Goal: Check status: Verify the current state of an ongoing process or item

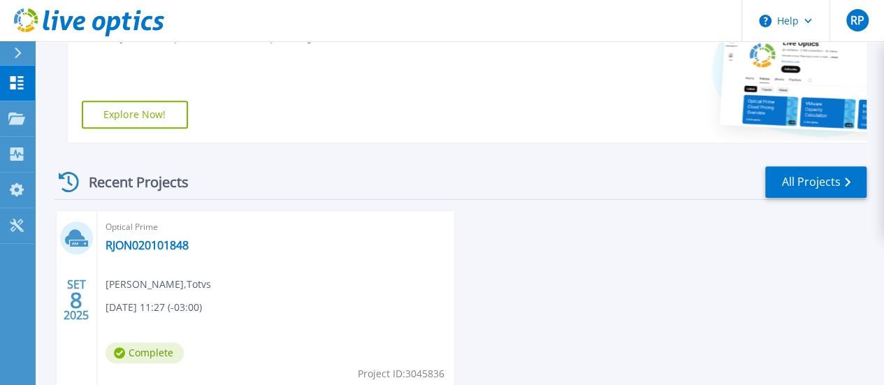
scroll to position [350, 0]
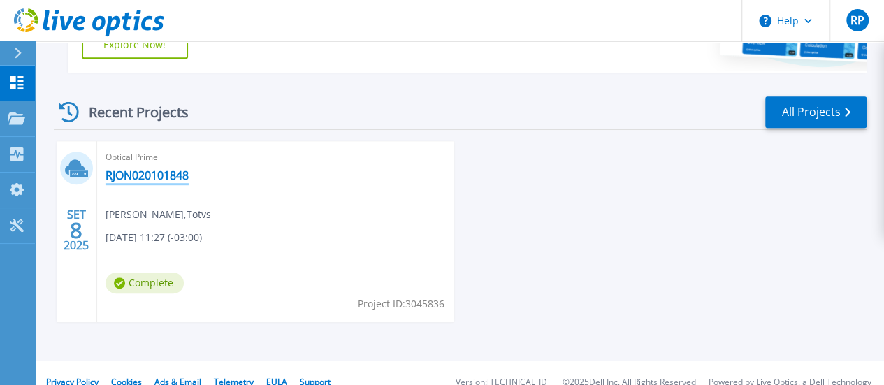
click at [145, 171] on link "RJON020101848" at bounding box center [147, 175] width 83 height 14
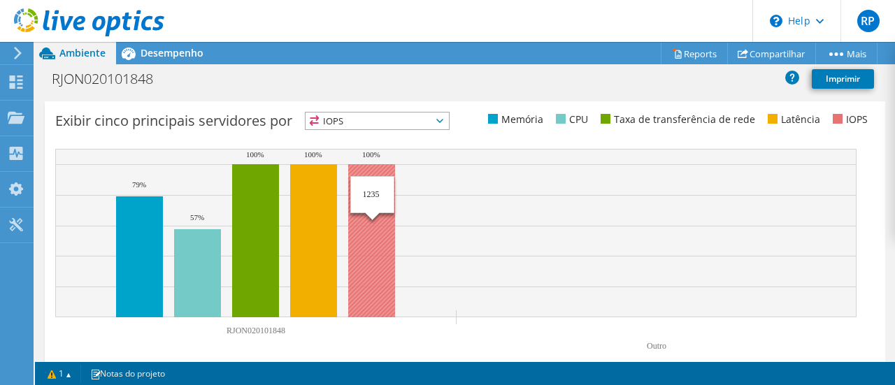
scroll to position [600, 0]
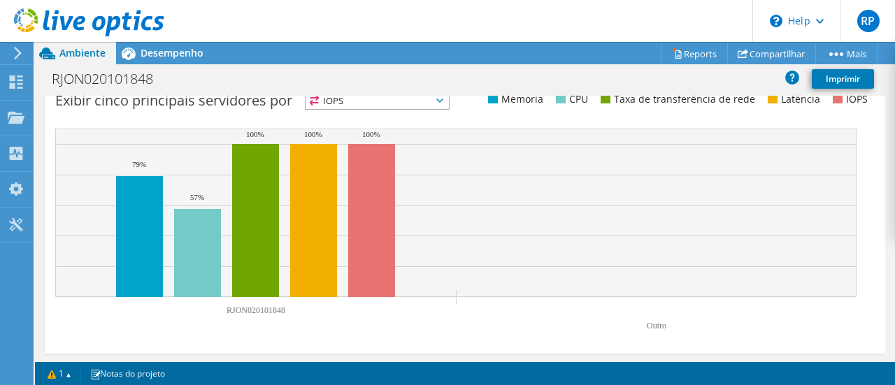
click at [429, 99] on span "IOPS" at bounding box center [377, 100] width 143 height 17
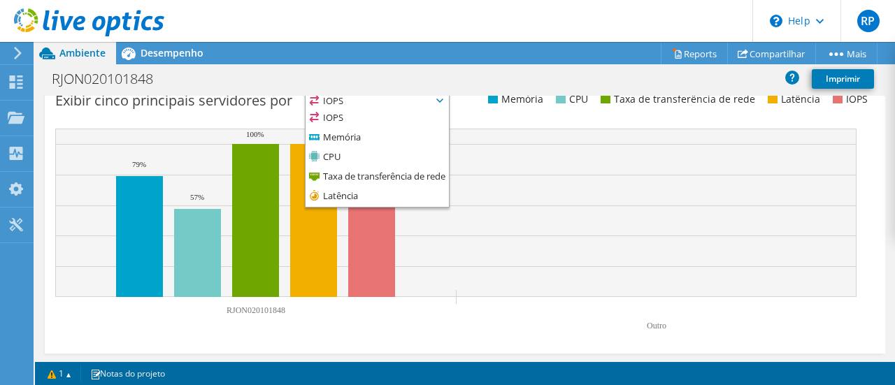
click at [429, 99] on span "IOPS" at bounding box center [377, 100] width 143 height 17
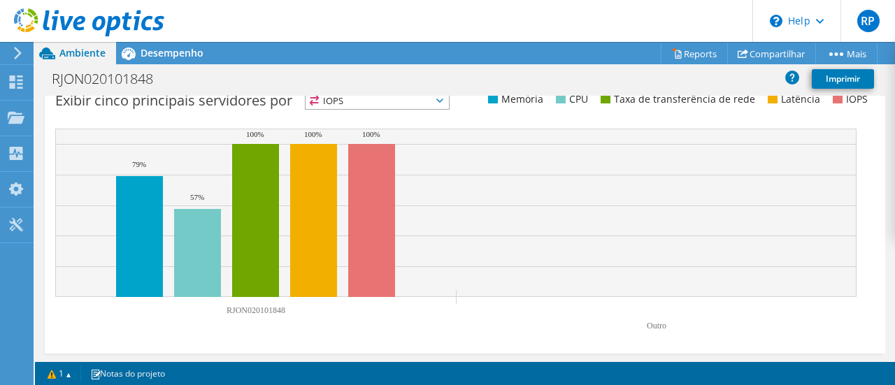
click at [440, 319] on rect at bounding box center [455, 234] width 801 height 210
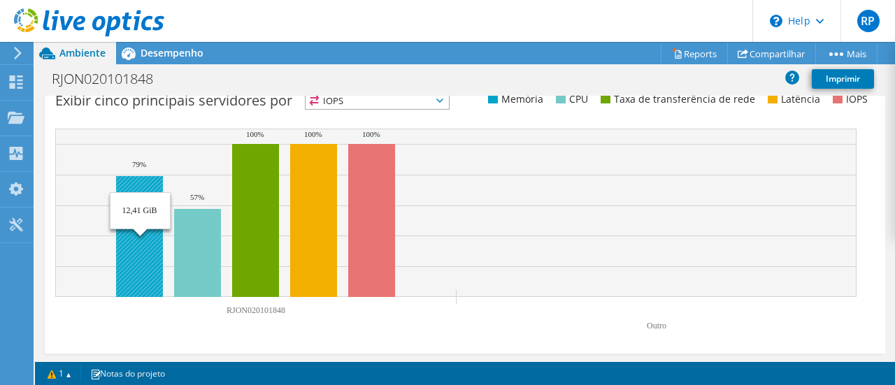
click at [126, 219] on rect at bounding box center [139, 236] width 47 height 121
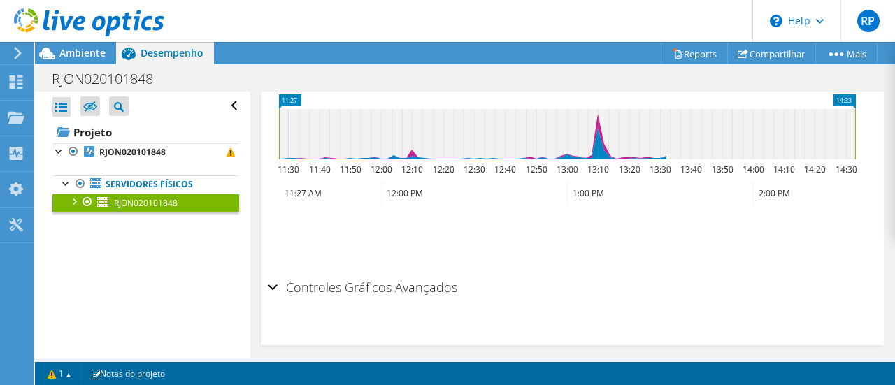
scroll to position [1423, 0]
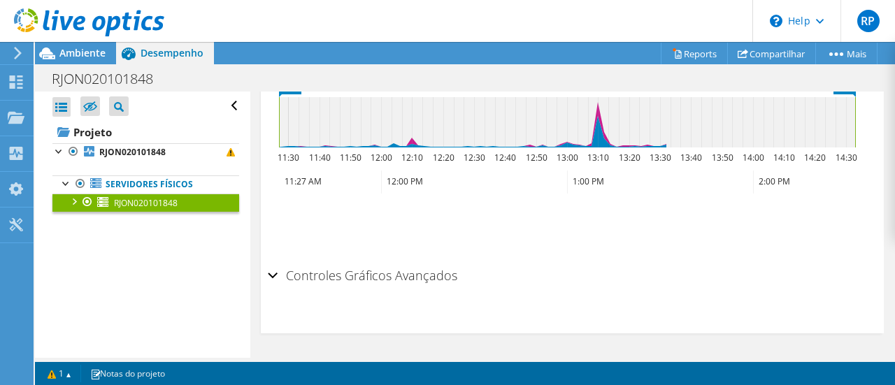
click at [310, 277] on h2 "Controles Gráficos Avançados" at bounding box center [362, 275] width 189 height 28
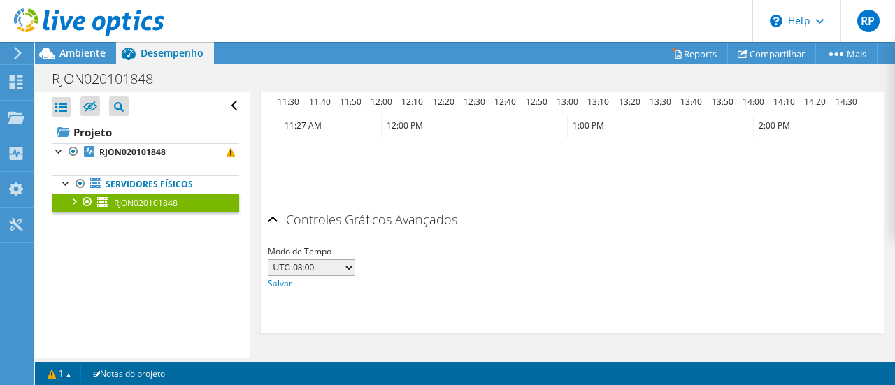
scroll to position [1268, 0]
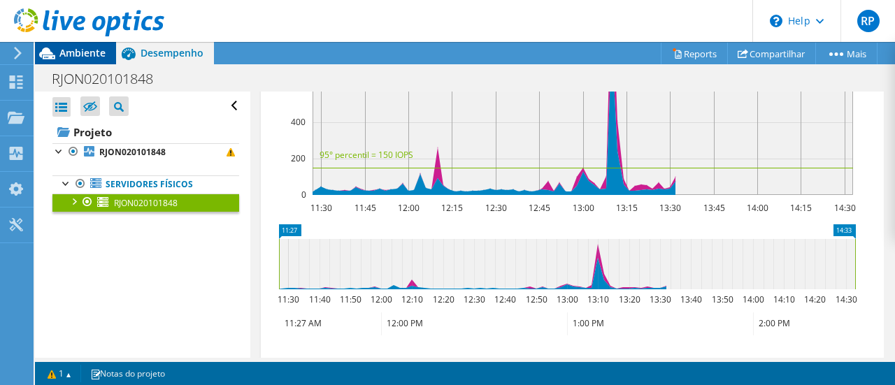
click at [81, 50] on span "Ambiente" at bounding box center [82, 52] width 46 height 13
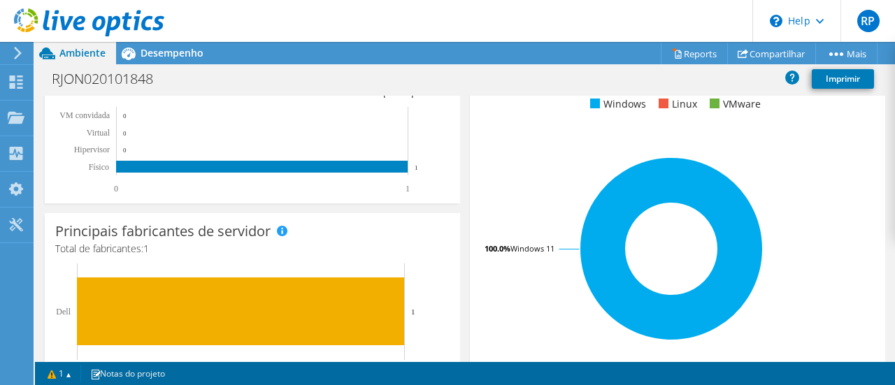
scroll to position [600, 0]
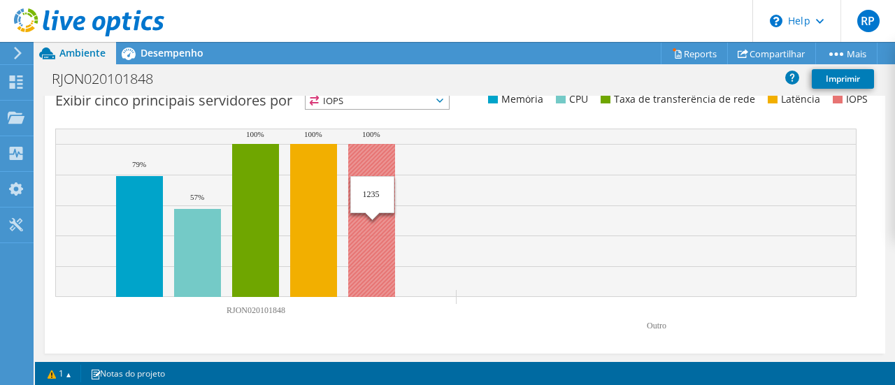
click at [371, 247] on rect at bounding box center [371, 220] width 47 height 153
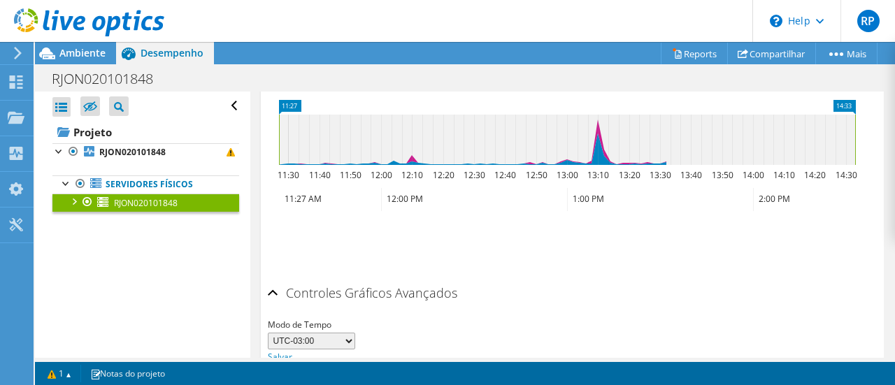
scroll to position [454, 0]
